Goal: Find contact information: Find contact information

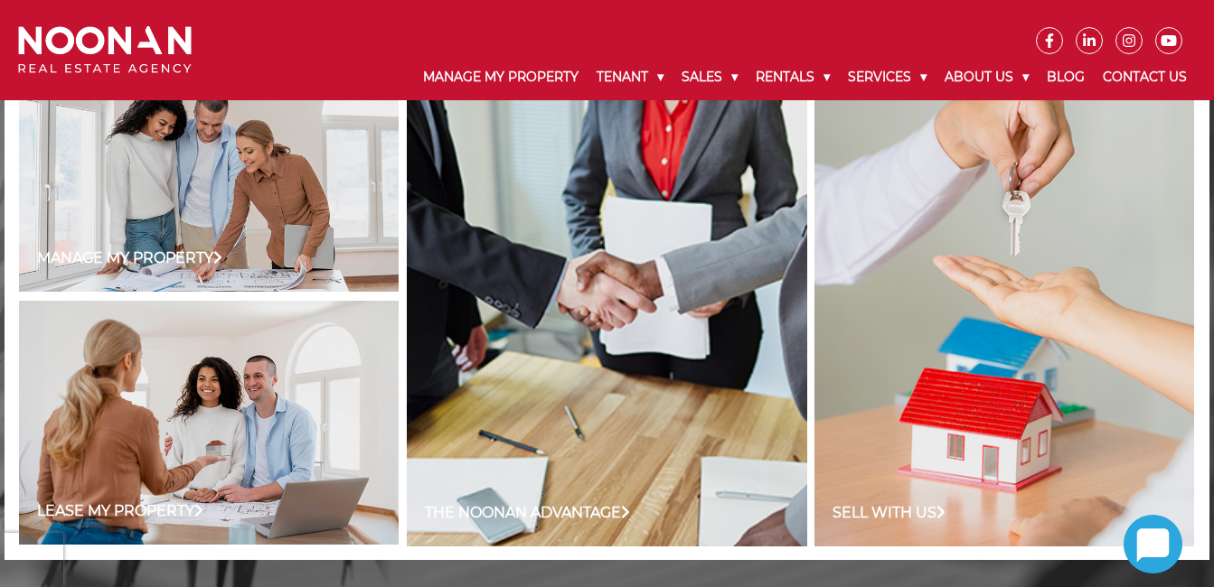
scroll to position [1536, 0]
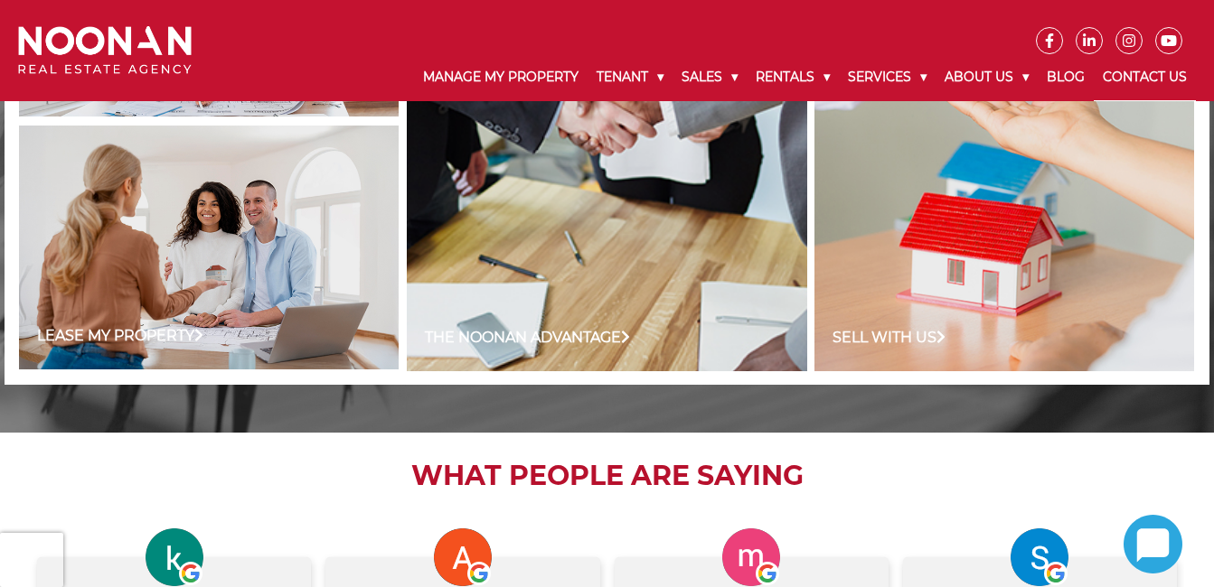
click at [1137, 74] on link "Contact Us" at bounding box center [1145, 77] width 102 height 47
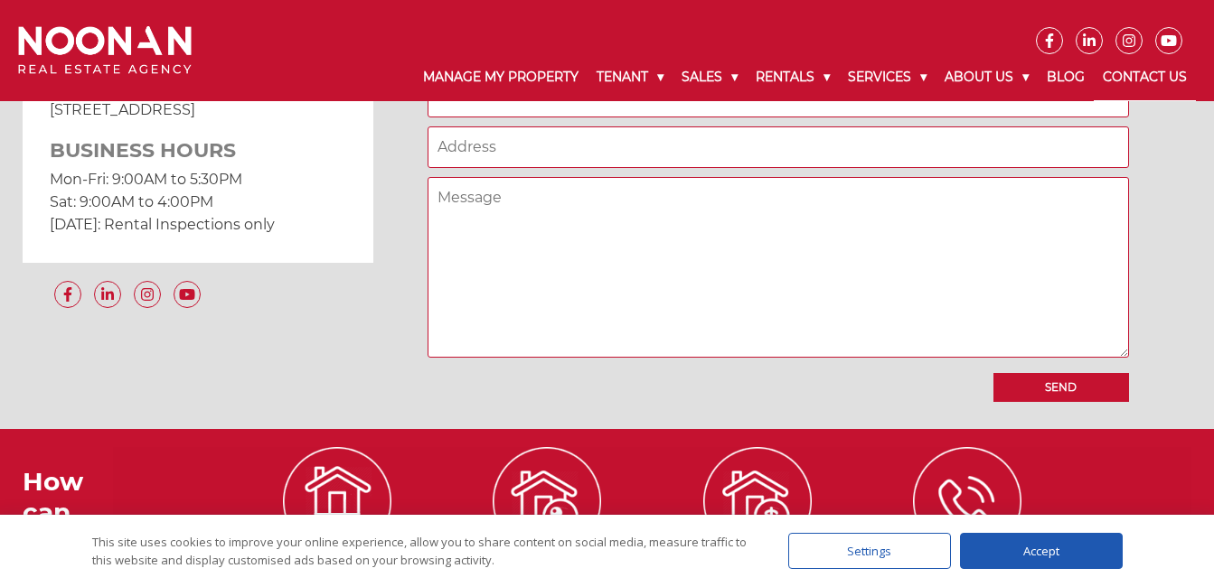
scroll to position [1846, 0]
